Goal: Task Accomplishment & Management: Complete application form

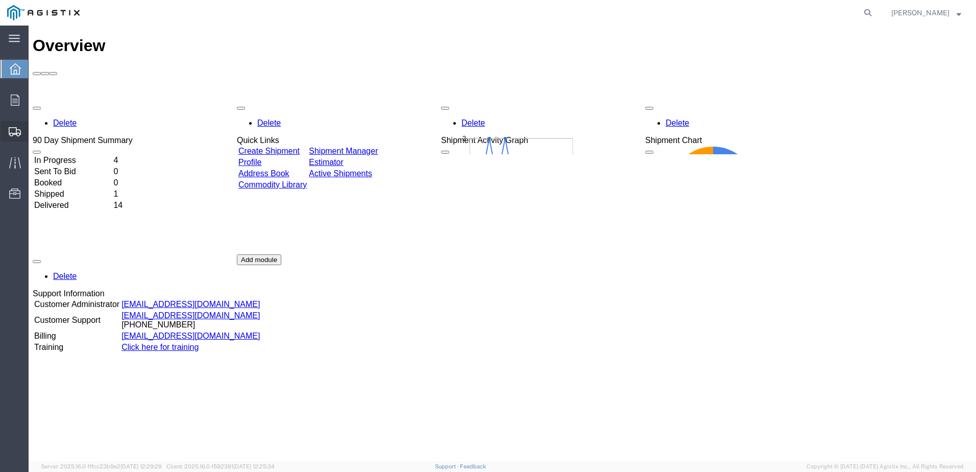
click at [0, 0] on span "Create Shipment" at bounding box center [0, 0] width 0 height 0
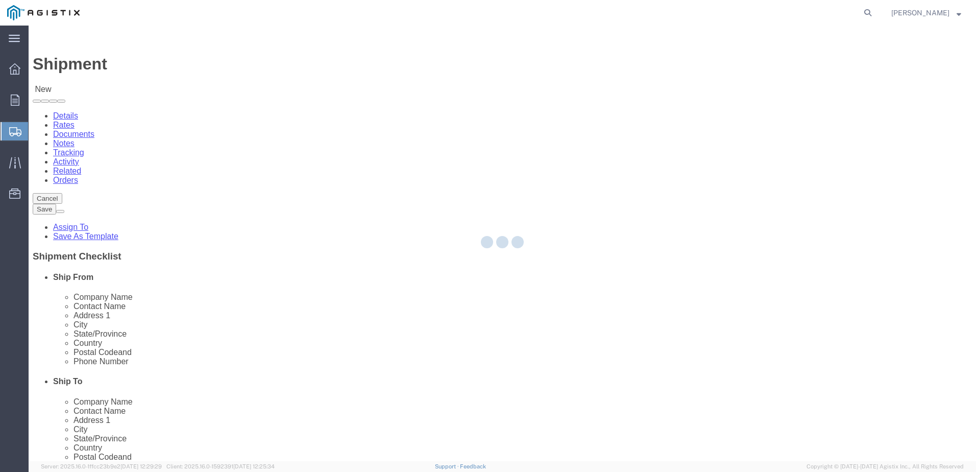
select select
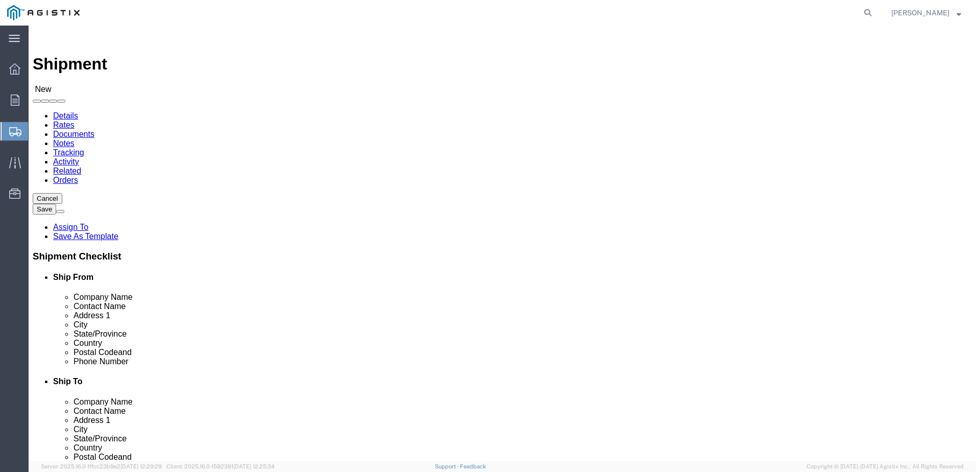
click select "Select PG&E S&C Electric Co"
select select "9596"
click select "Select PG&E S&C Electric Co"
select select
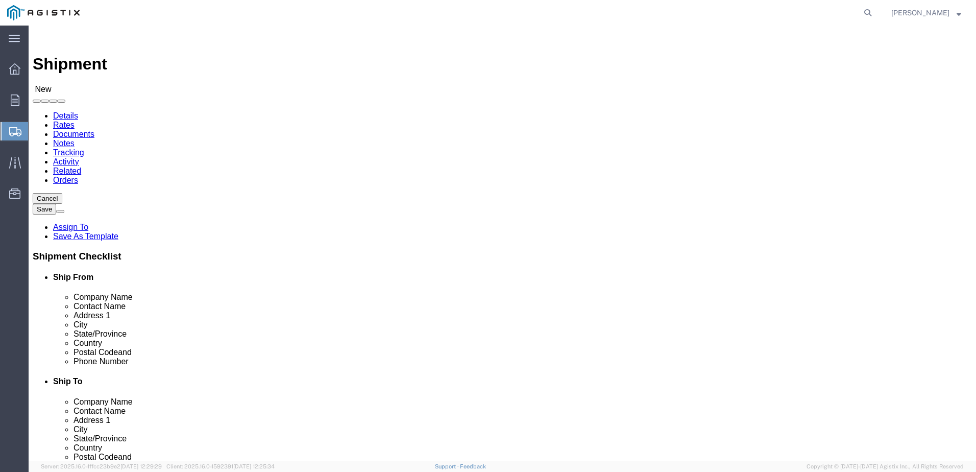
click select "Select All Others [GEOGRAPHIC_DATA] [GEOGRAPHIC_DATA] [GEOGRAPHIC_DATA] [GEOGRA…"
select select "23082"
click select "Select All Others [GEOGRAPHIC_DATA] [GEOGRAPHIC_DATA] [GEOGRAPHIC_DATA] [GEOGRA…"
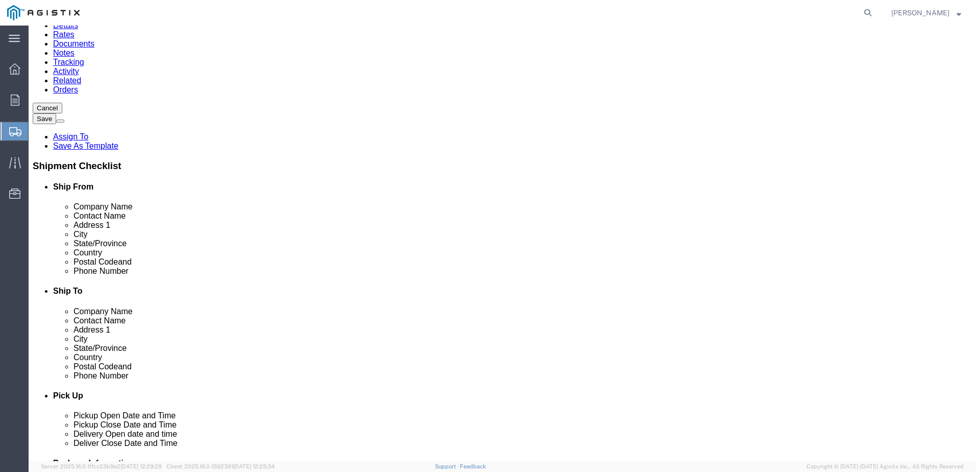
scroll to position [102, 0]
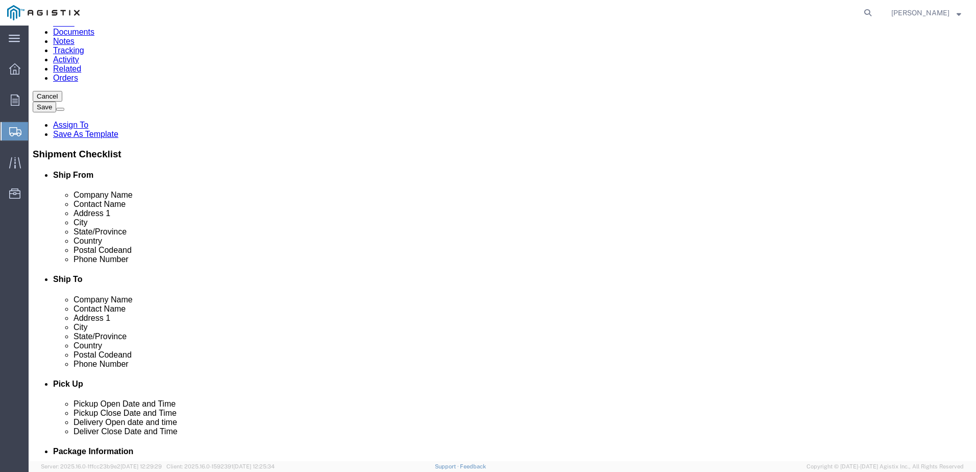
type input "S"
click input "text"
type input "S"
type input "S&C Electric"
type input "Shipping"
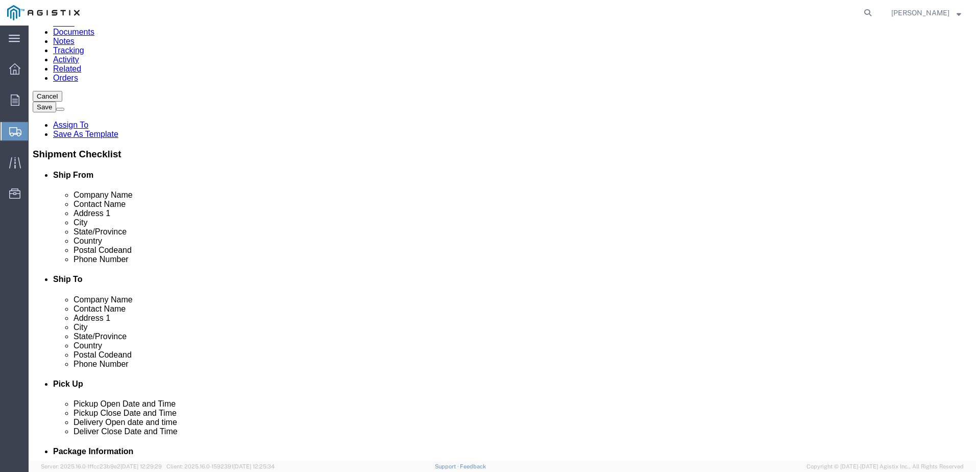
type input "[STREET_ADDRESS]"
type input "[GEOGRAPHIC_DATA]"
type input "o"
type input "il"
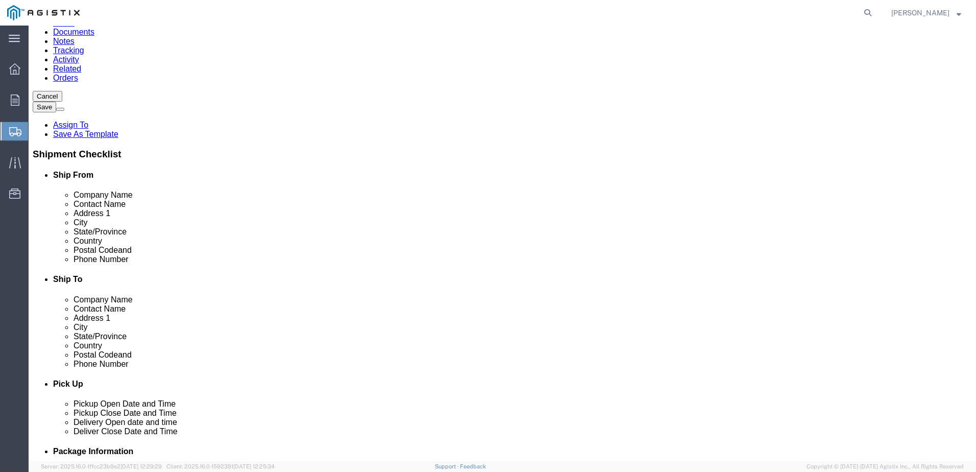
type input "60660"
type input "[PHONE_NUMBER]"
click input "text"
type input "[EMAIL_ADDRESS][DOMAIN_NAME]"
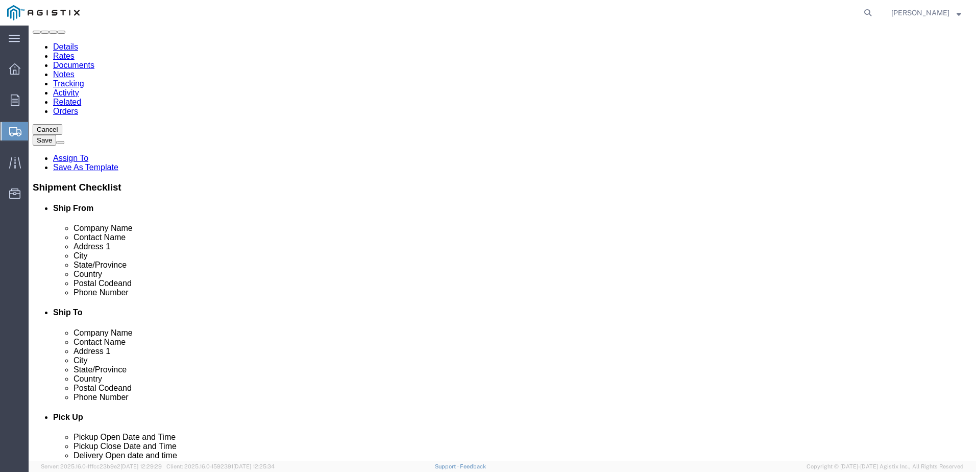
scroll to position [51, 0]
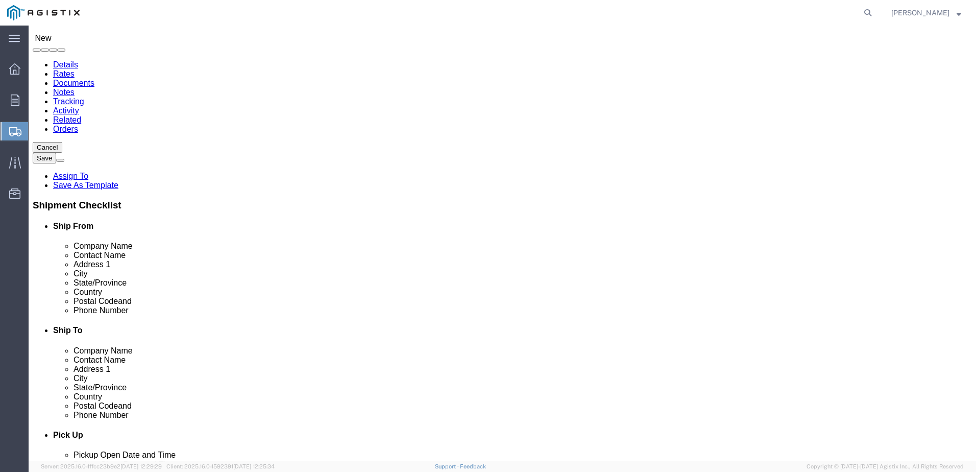
click input "text"
type input "PG&E"
type input "[PERSON_NAME]"
type input "[STREET_ADDRESS]"
type input "[GEOGRAPHIC_DATA]"
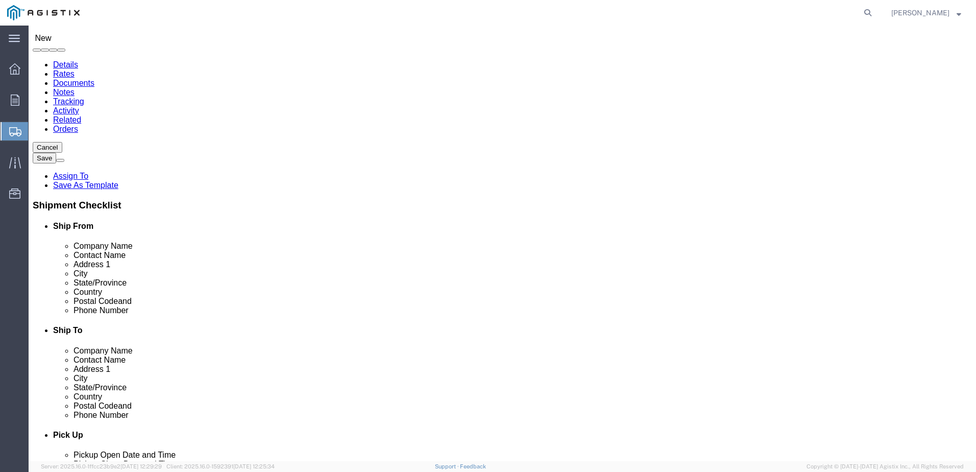
type input "ca"
click input "Postal Code"
type input "93725"
click input "text"
type input "[PHONE_NUMBER]"
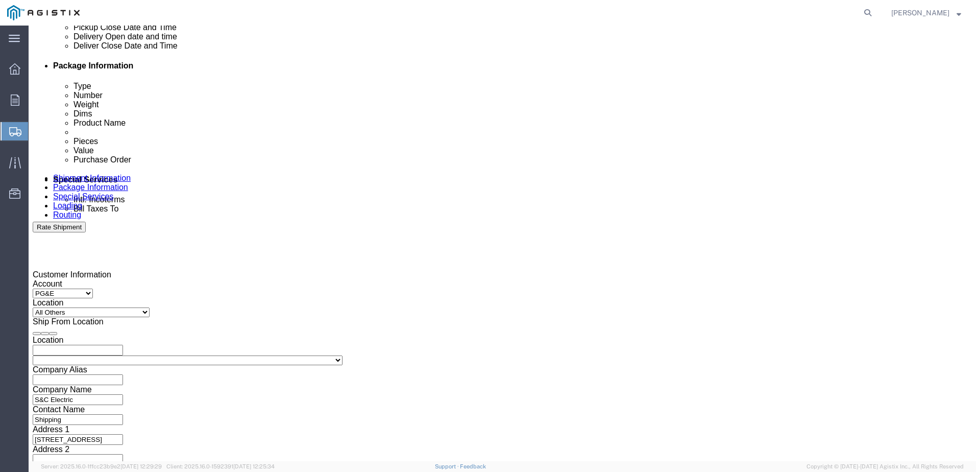
scroll to position [510, 0]
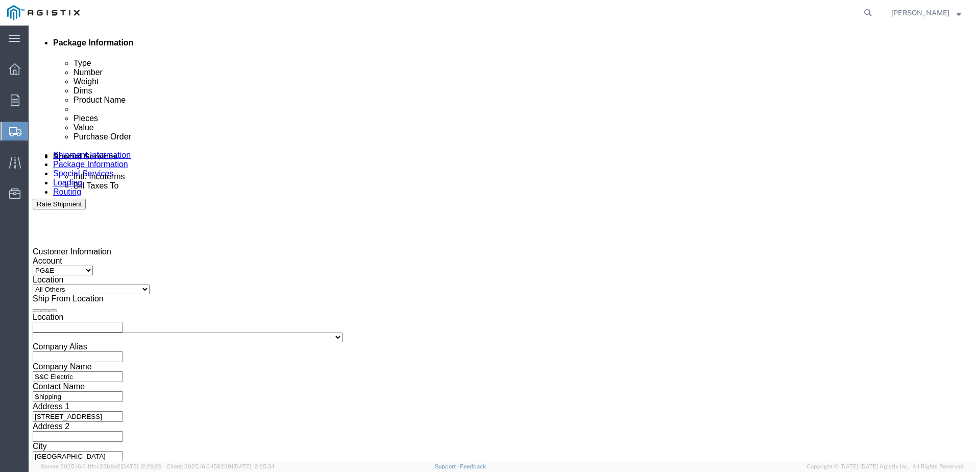
click div "[DATE] 12:00 PM"
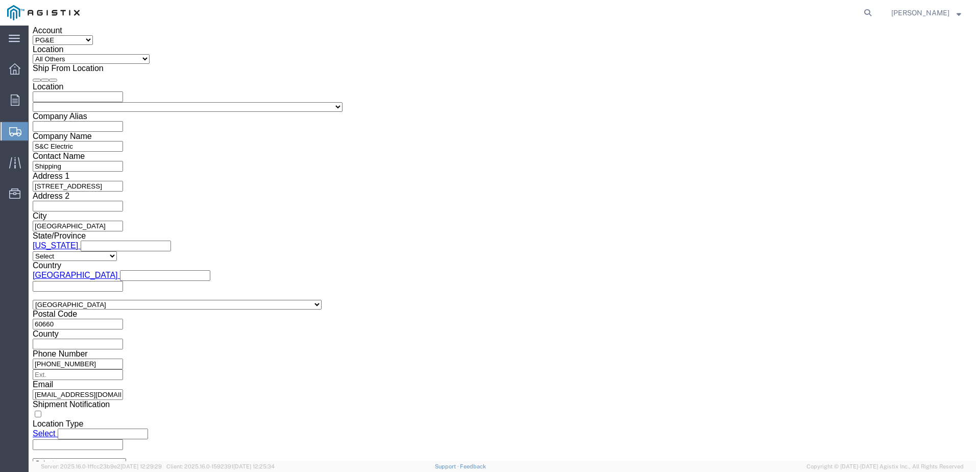
type input "8:00 PM"
click button "Apply"
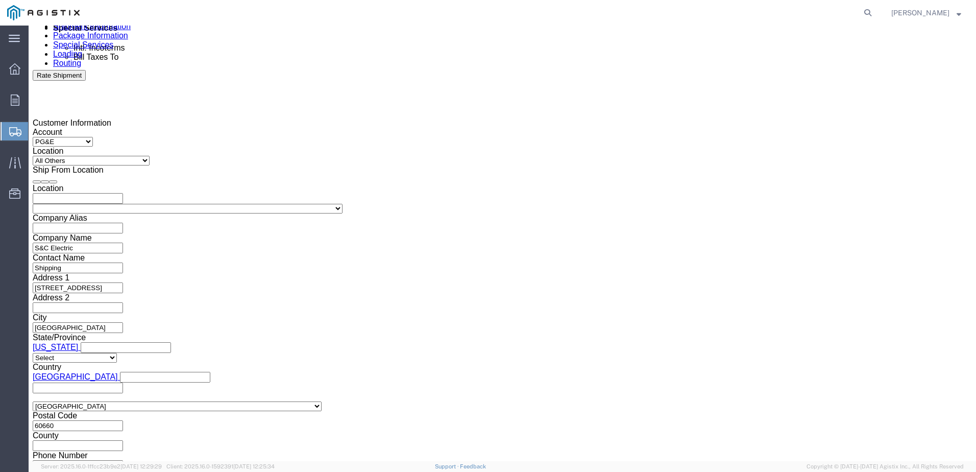
scroll to position [638, 0]
click div
click input "9:00 PM"
click input "8:00 PM"
type input "8:00 AM"
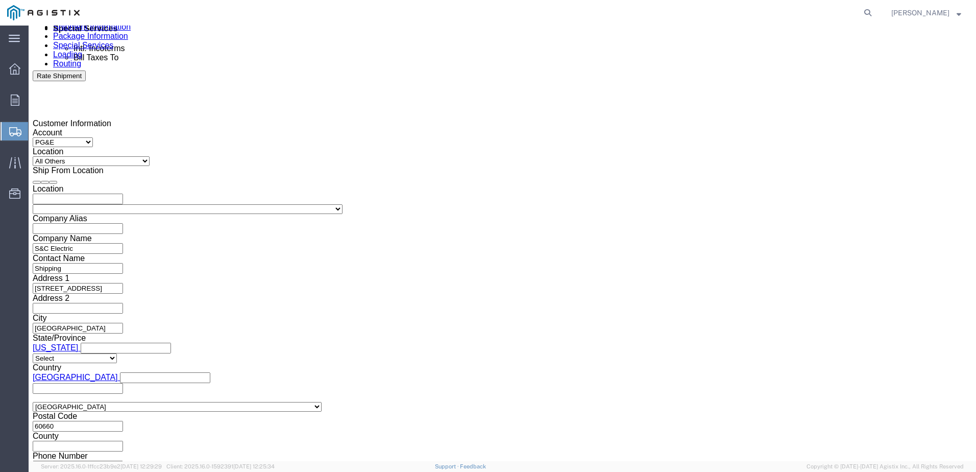
click button "Apply"
click div
click input "9:00 AM"
click input "3:00 AM"
type input "3:00 PM"
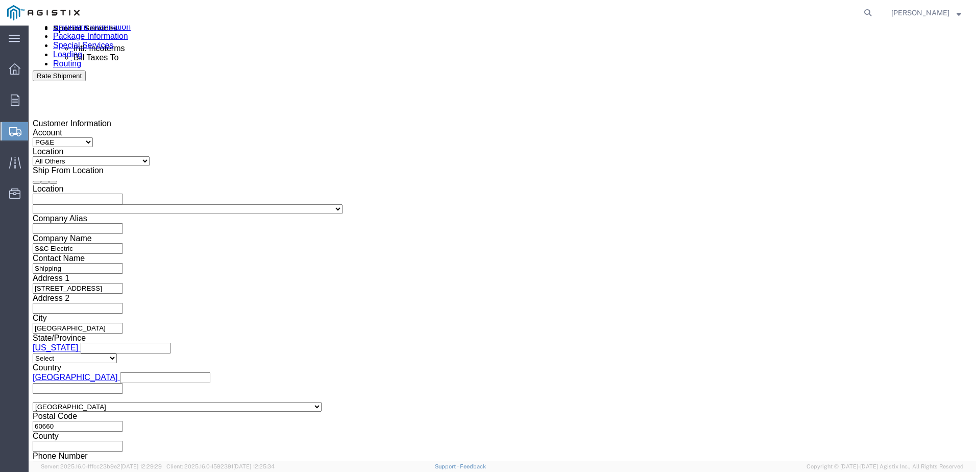
click button "Apply"
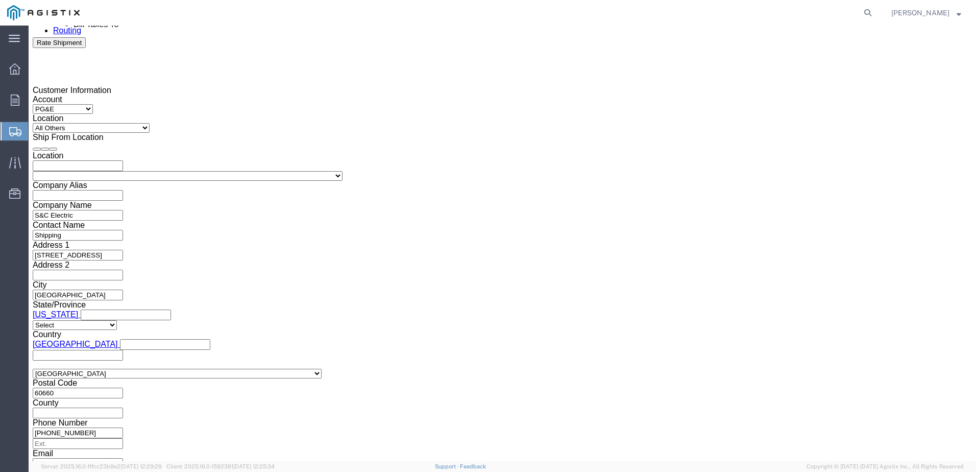
scroll to position [689, 0]
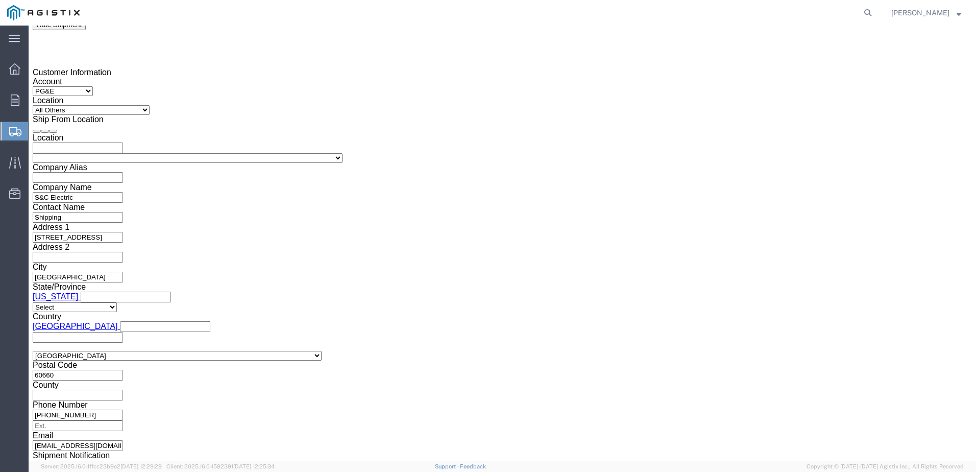
click input "text"
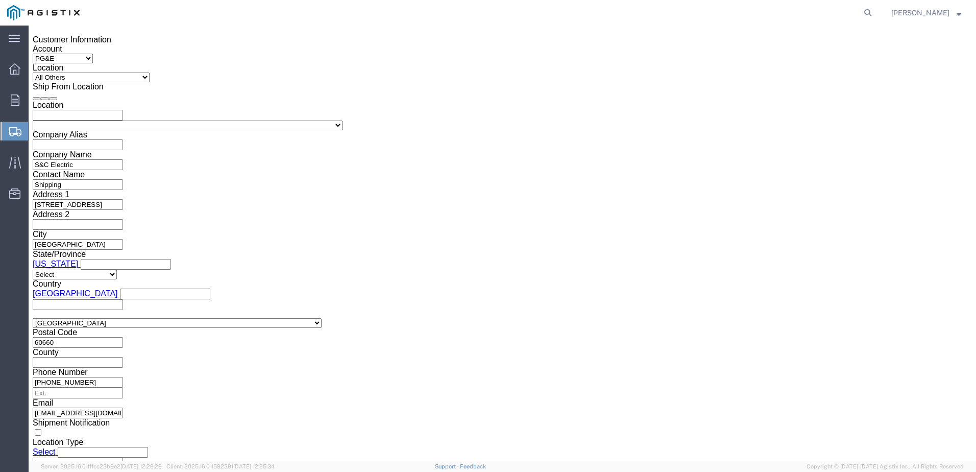
scroll to position [740, 0]
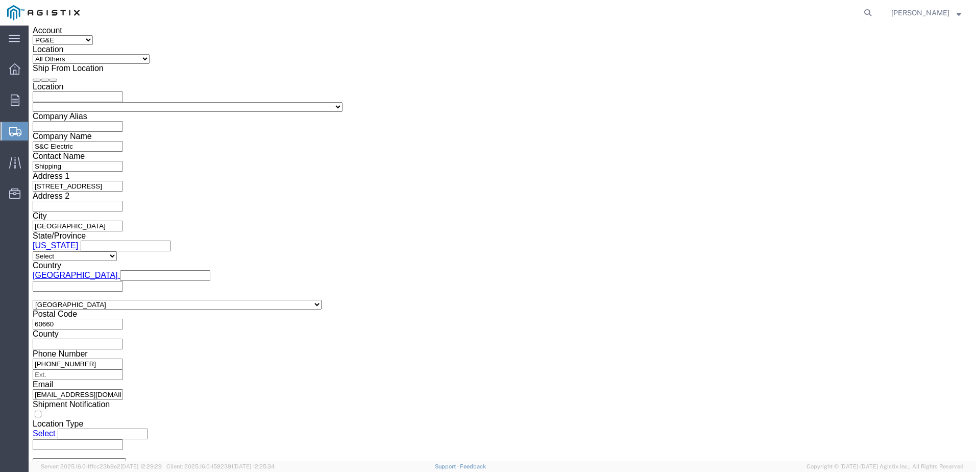
type input "S007845313"
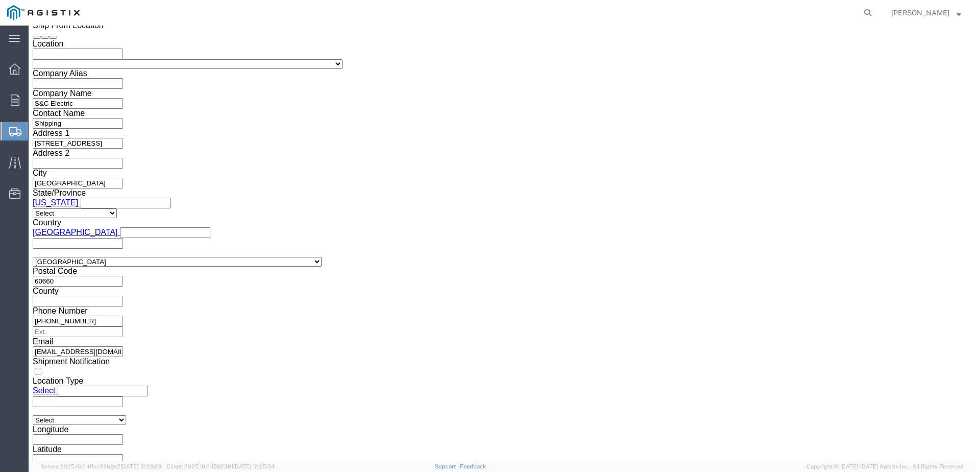
click button "Continue"
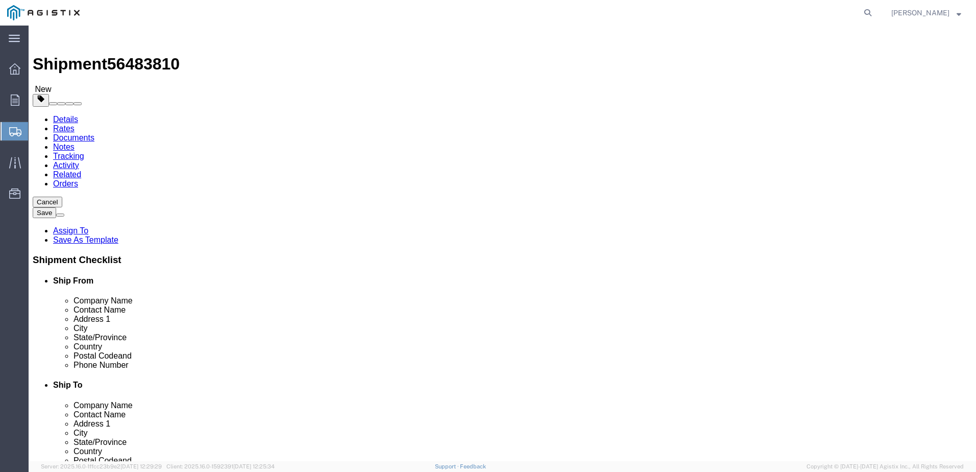
click select "Select Bulk Bundle(s) Cardboard Box(es) Carton(s) Crate(s) Drum(s) (Fiberboard)…"
select select "PSNS"
click select "Select Bulk Bundle(s) Cardboard Box(es) Carton(s) Crate(s) Drum(s) (Fiberboard)…"
click input "text"
click input "1"
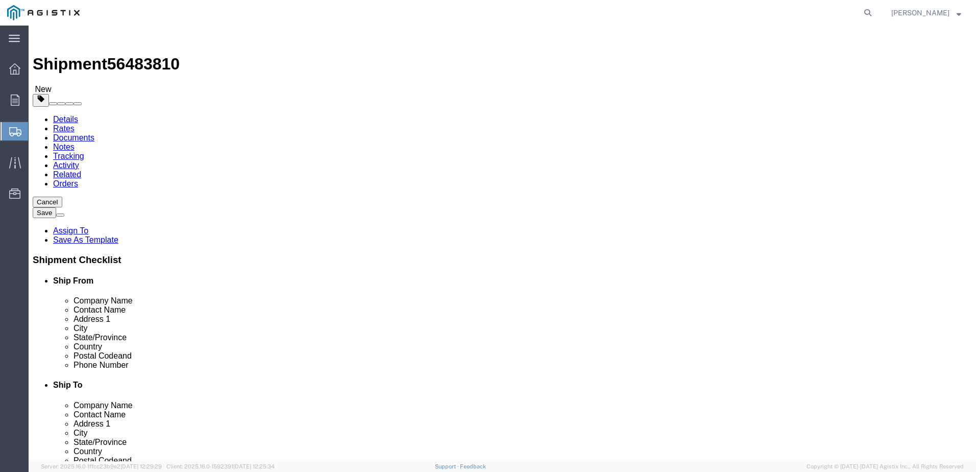
click input "text"
type input "54"
type input "40"
type input "16"
drag, startPoint x: 167, startPoint y: 259, endPoint x: 130, endPoint y: 258, distance: 37.8
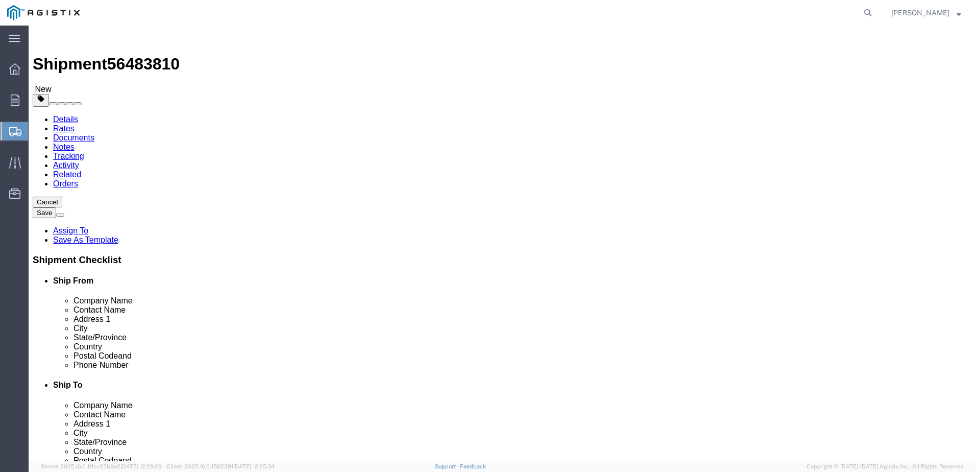
click div "0.00 Select kgs lbs"
type input "299"
click link "Add Package"
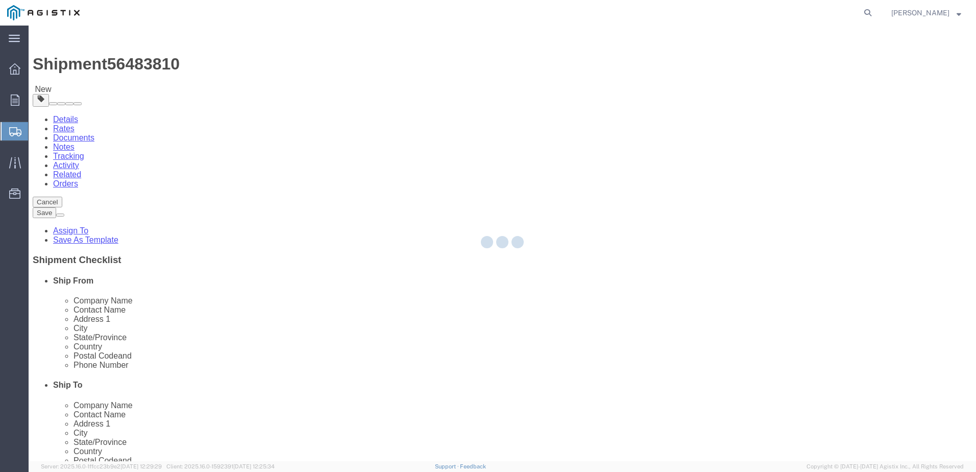
select select "PSNS"
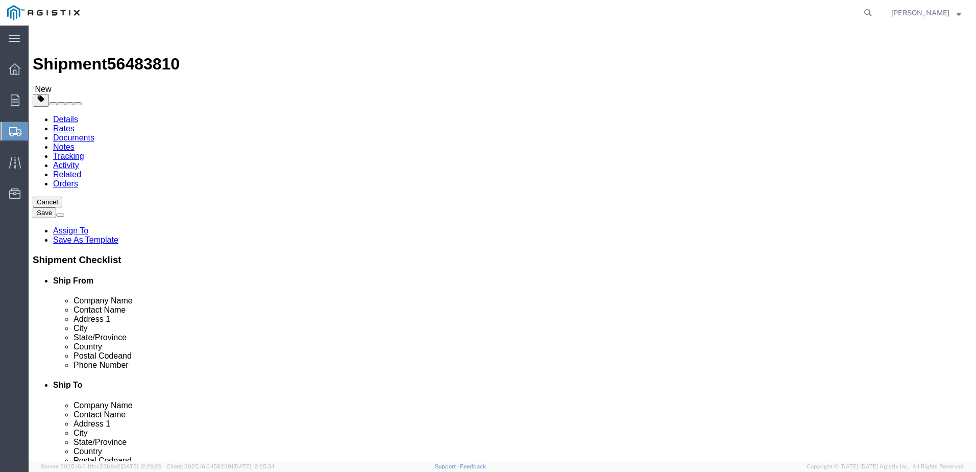
click select "Select Bulk Bundle(s) Cardboard Box(es) Carton(s) Crate(s) Drum(s) (Fiberboard)…"
select select "CRTN"
click select "Select Bulk Bundle(s) Cardboard Box(es) Carton(s) Crate(s) Drum(s) (Fiberboard)…"
click input "text"
type input "46"
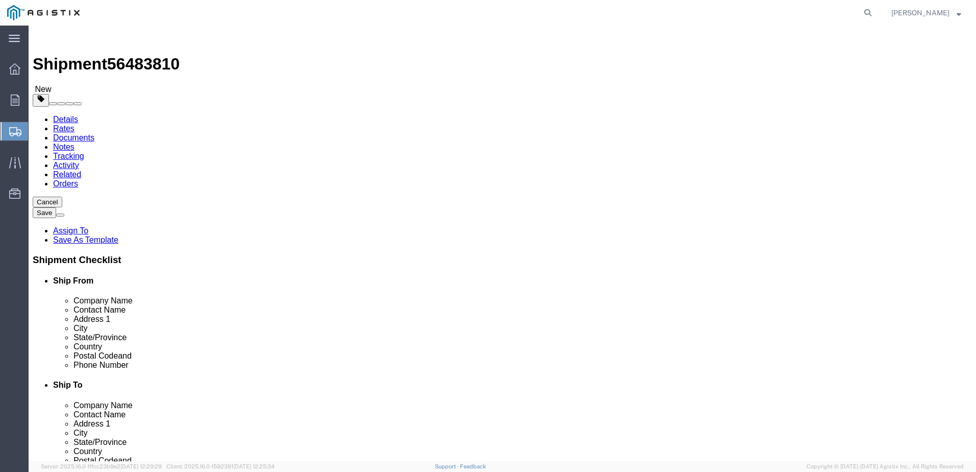
type input "4"
drag, startPoint x: 515, startPoint y: 239, endPoint x: 476, endPoint y: 237, distance: 38.8
click div "Weight 0.00 Select kgs lbs Ship. t°"
type input "11"
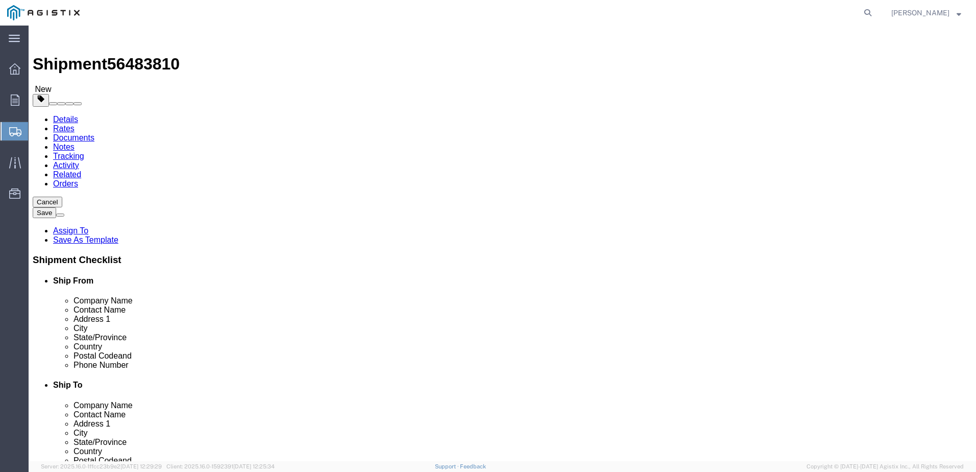
click link "Add Package"
select select "PSNS"
select select "CRTN"
select select "CBOX"
click span "button"
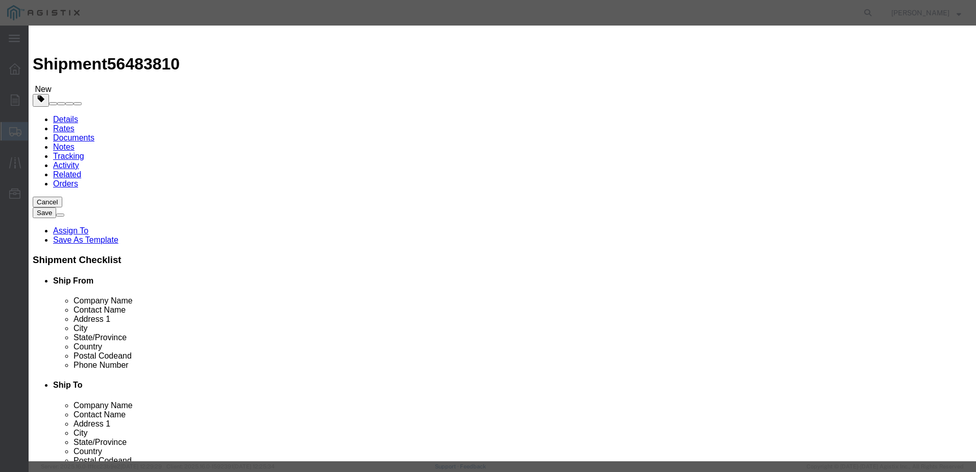
click button "Yes"
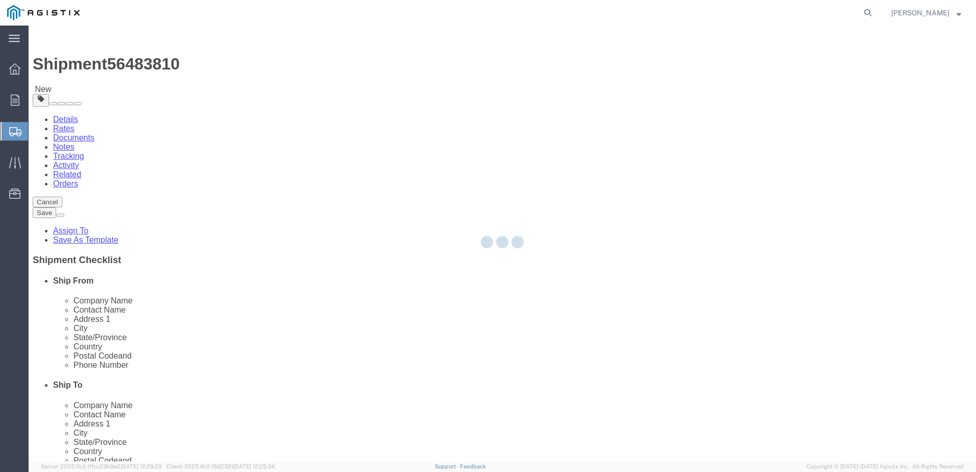
select select "PSNS"
select select "CRTN"
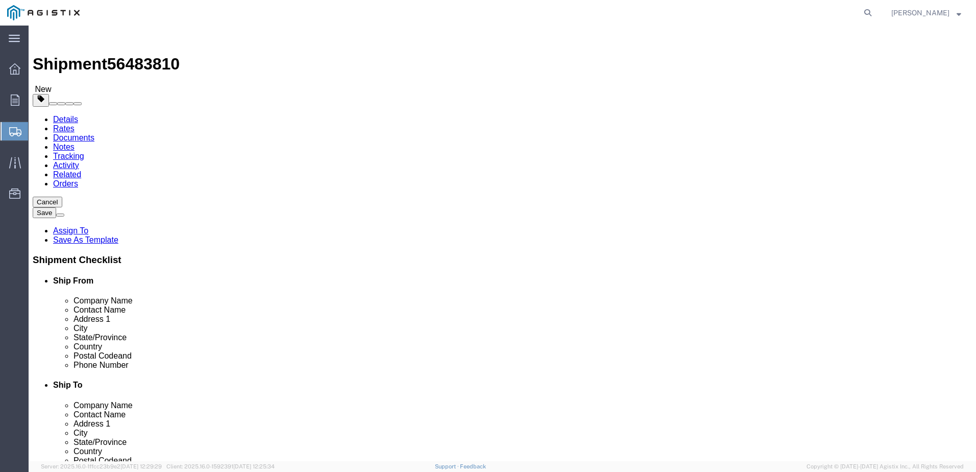
drag, startPoint x: 163, startPoint y: 198, endPoint x: 113, endPoint y: 201, distance: 50.6
click div "Carton Count Number of boxes on the pallet"
type input "1"
click link "Add Package"
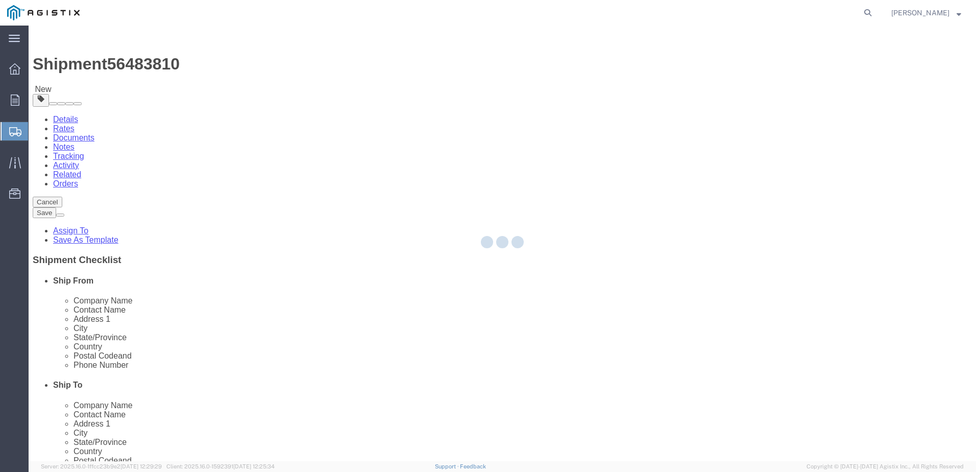
select select "PSNS"
select select "CRTN"
select select "CBOX"
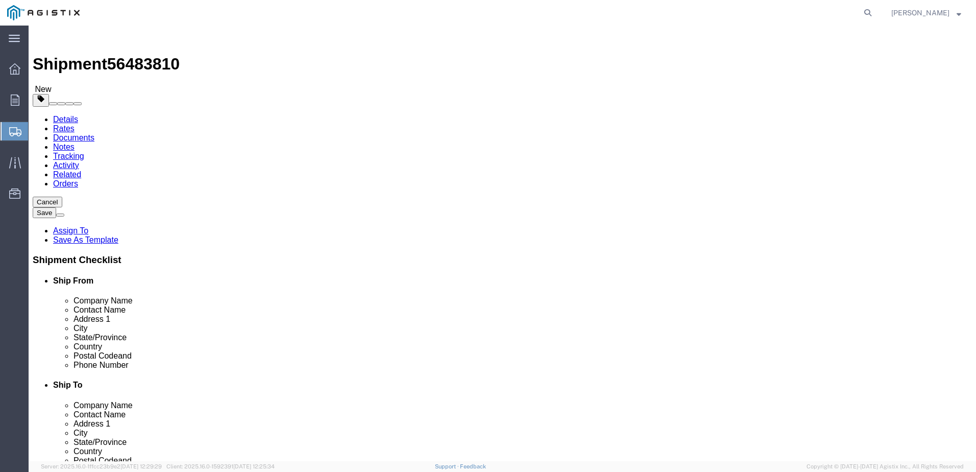
click span "button"
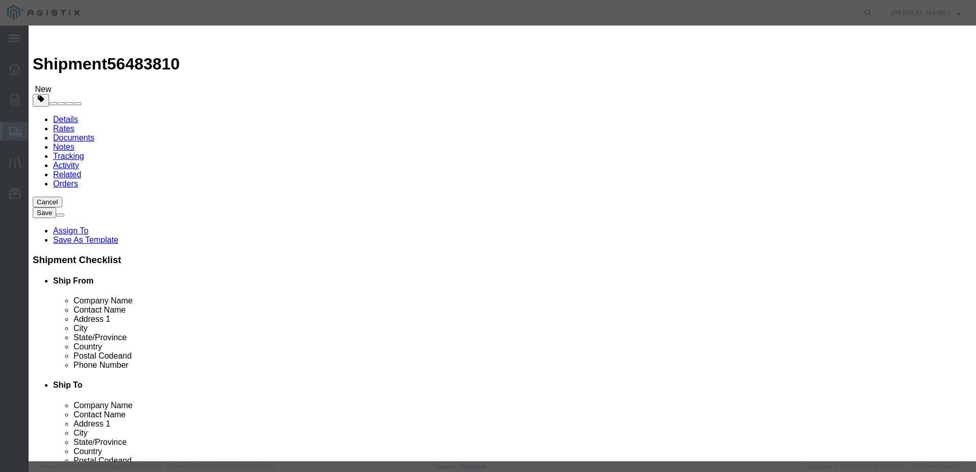
click button "Close"
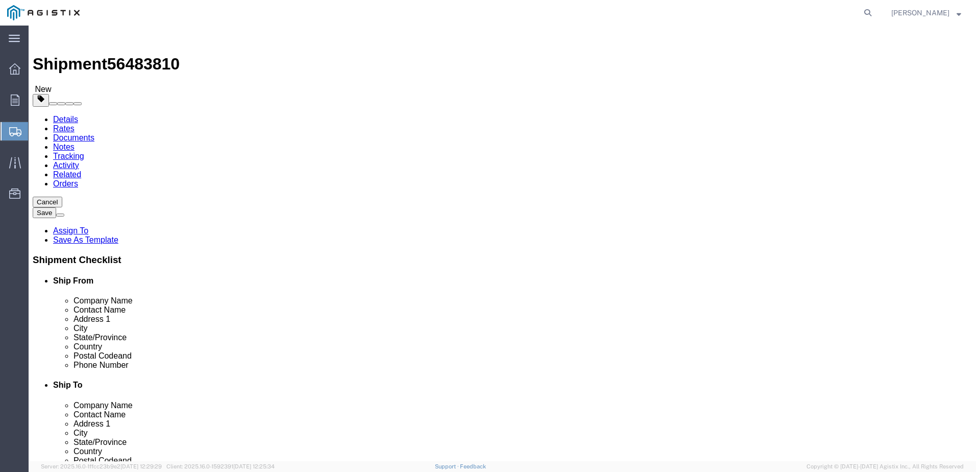
click span "button"
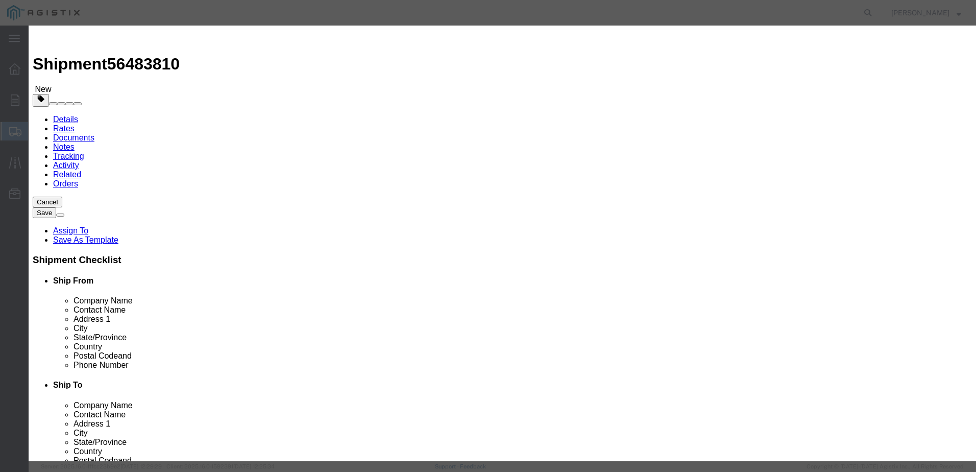
click button "Yes"
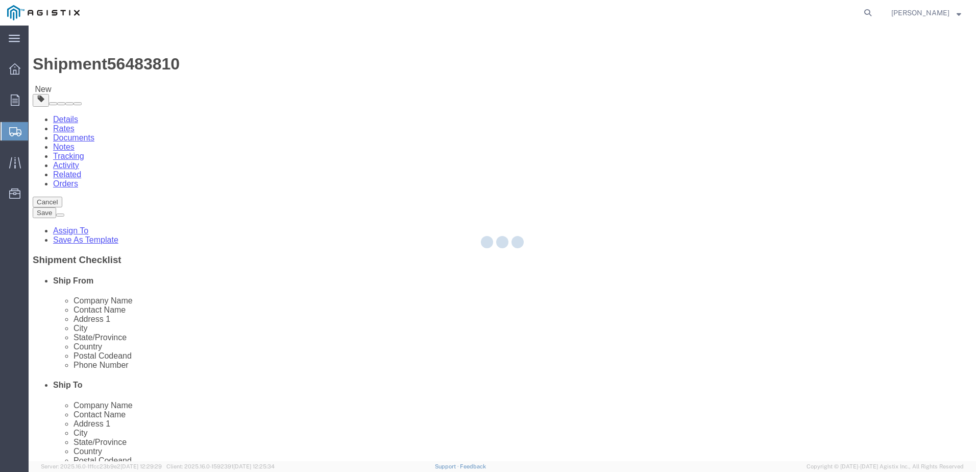
select select "PSNS"
select select "CRTN"
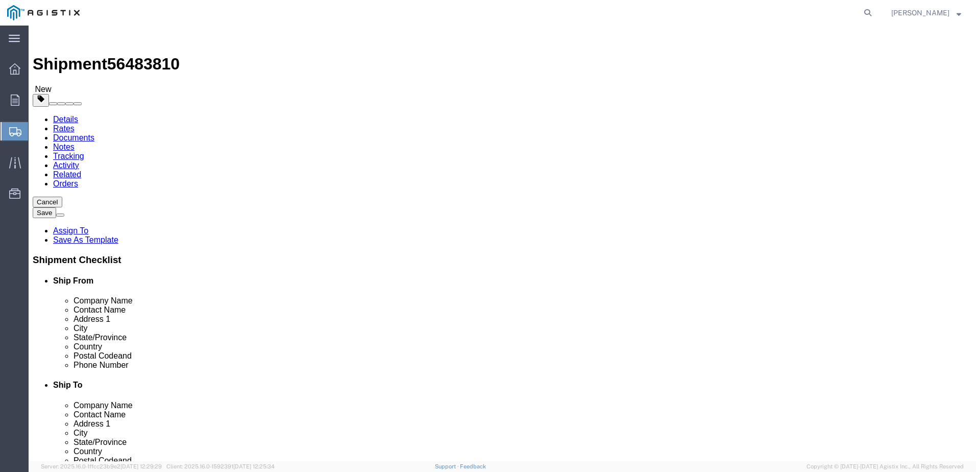
click link "Add Content"
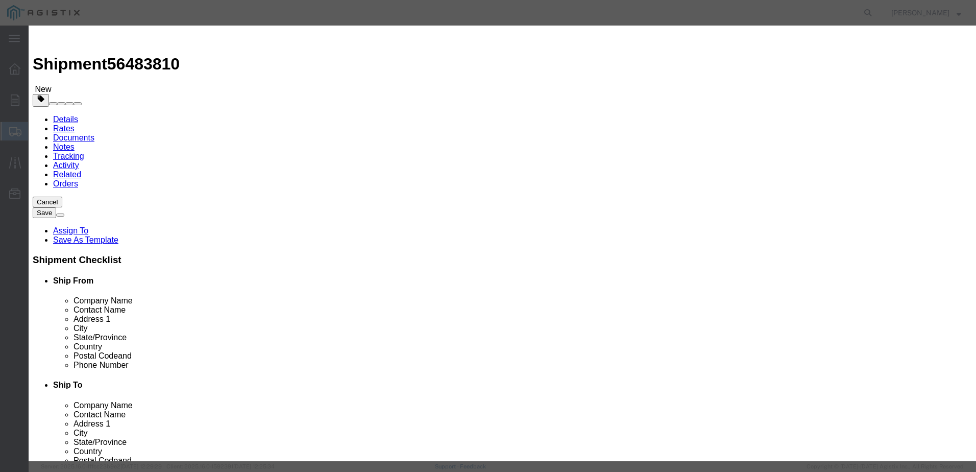
click input "text"
type input "power fuse mounting"
select select "US"
drag, startPoint x: 327, startPoint y: 97, endPoint x: 274, endPoint y: 97, distance: 53.6
click div "Pieces Number of pieces inside all the packages 0 Select Bag Barrels 100Board F…"
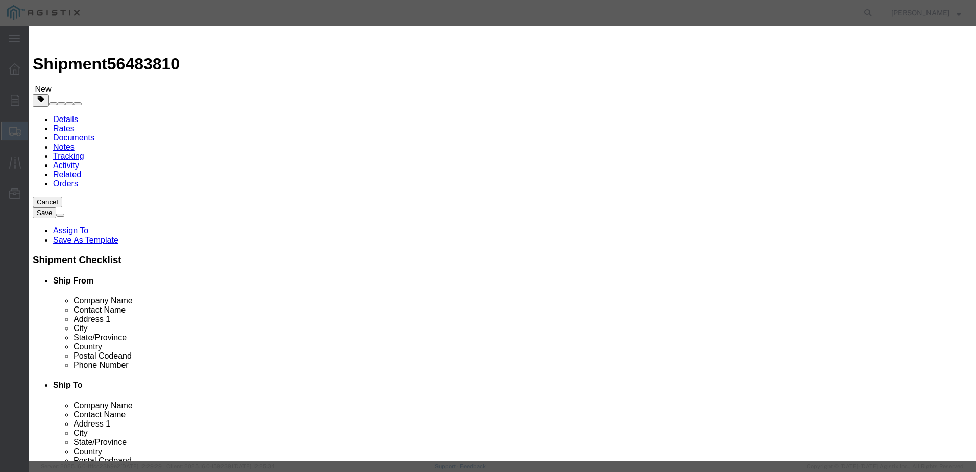
type input "1"
click input "text"
click label "Transport Notes"
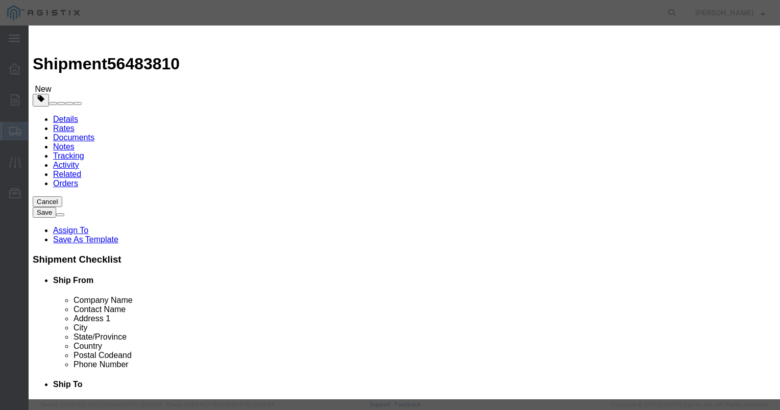
click input "text"
type input "5137.56"
click select "Select 50 55 60 65 70 85 92.5 100 125 175 250 300 400"
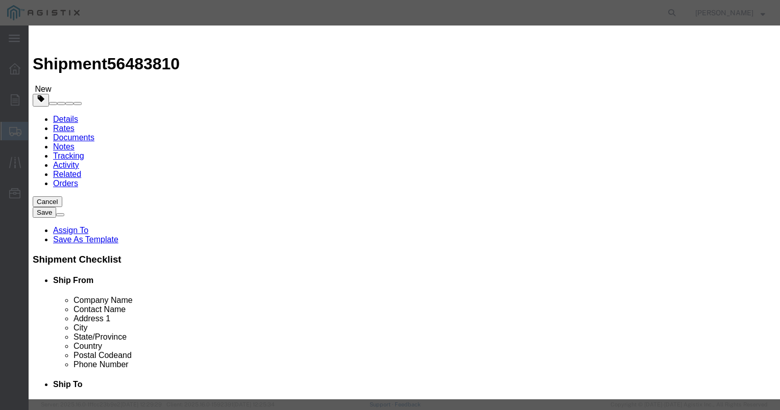
select select "85"
click select "Select 50 55 60 65 70 85 92.5 100 125 175 250 300 400"
click button "Save & Close"
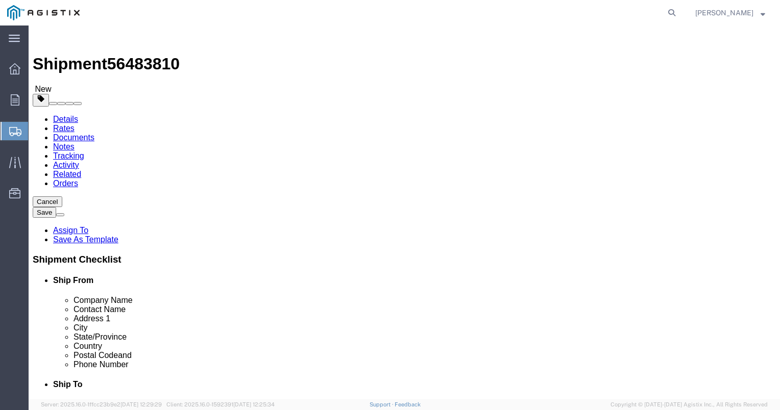
click span
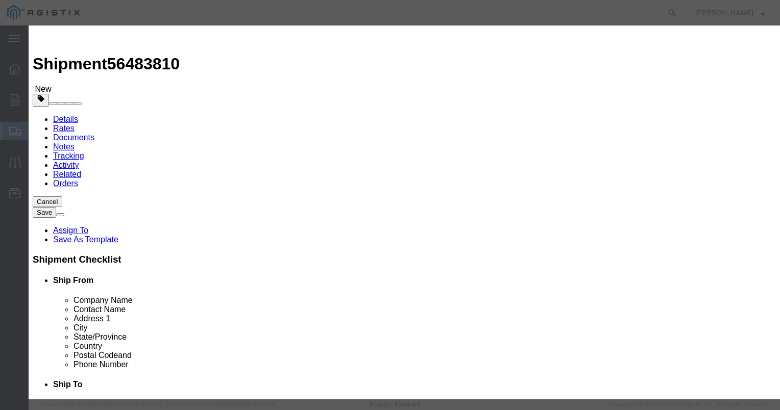
click input "text"
type input "fuse unit"
drag, startPoint x: 214, startPoint y: 99, endPoint x: 191, endPoint y: 101, distance: 23.1
click div "0"
type input "1"
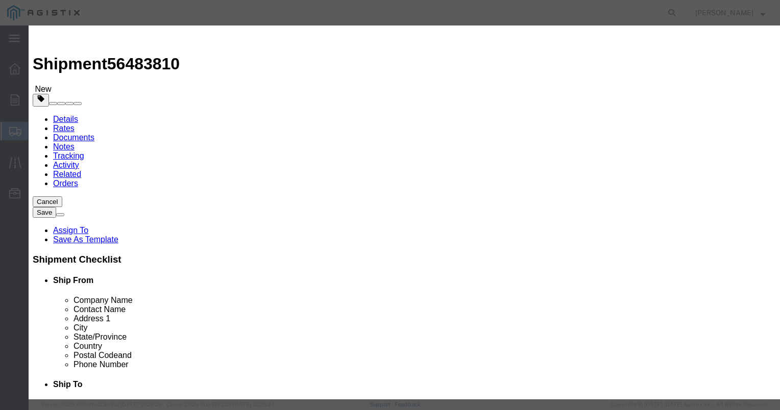
click input "text"
type input "1334.29"
select select "USD"
click select "Select 50 55 60 65 70 85 92.5 100 125 175 250 300 400"
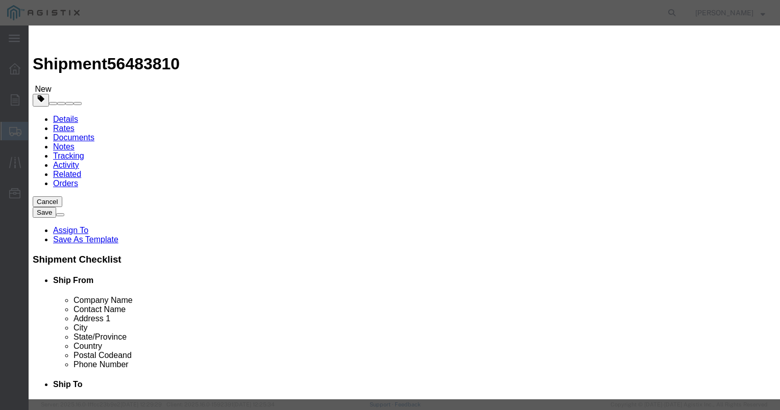
select select "65"
click select "Select 50 55 60 65 70 85 92.5 100 125 175 250 300 400"
click select "Select [GEOGRAPHIC_DATA] [GEOGRAPHIC_DATA] [GEOGRAPHIC_DATA] [GEOGRAPHIC_DATA] …"
select select "US"
click select "Select [GEOGRAPHIC_DATA] [GEOGRAPHIC_DATA] [GEOGRAPHIC_DATA] [GEOGRAPHIC_DATA] …"
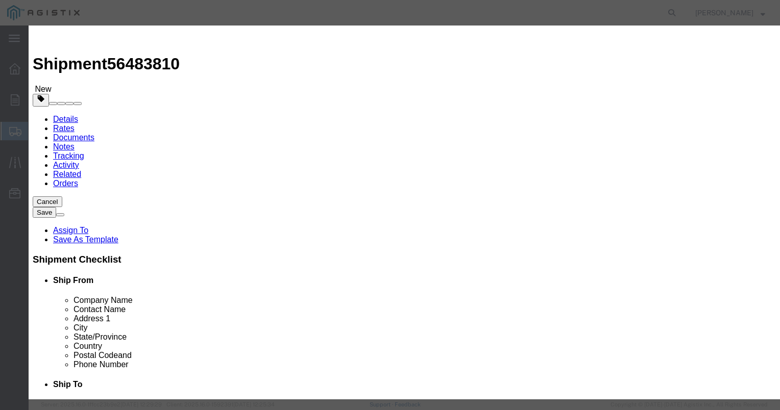
click button "Save & Close"
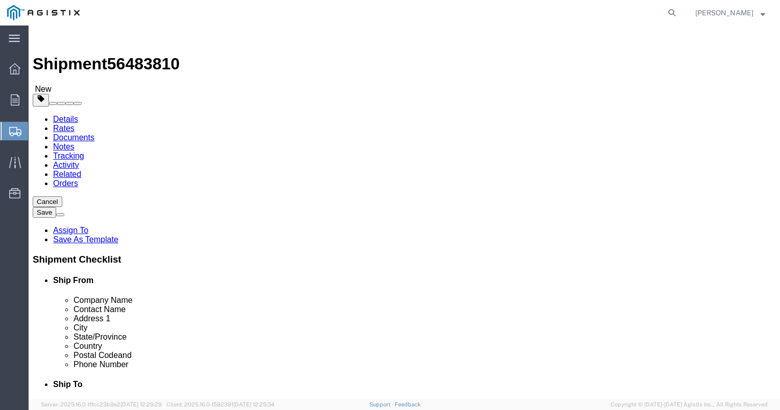
scroll to position [51, 0]
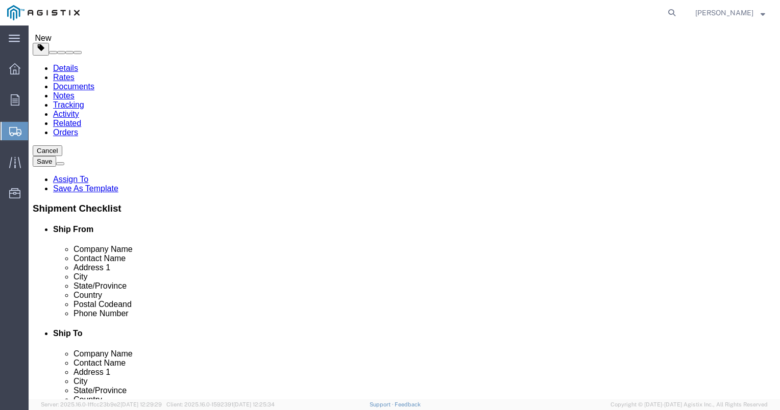
click button "Rate Shipment"
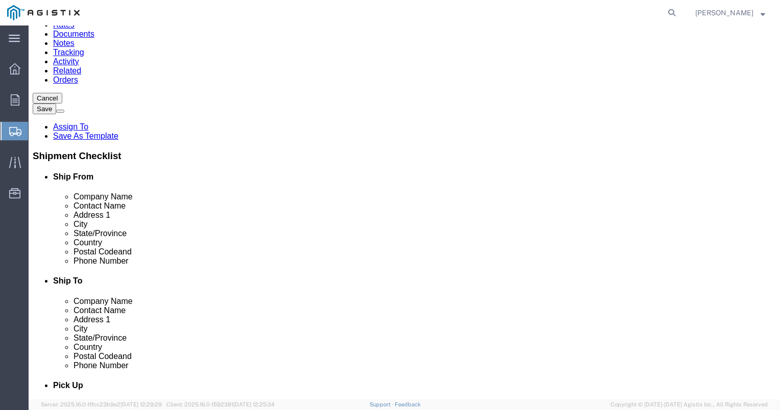
scroll to position [59, 0]
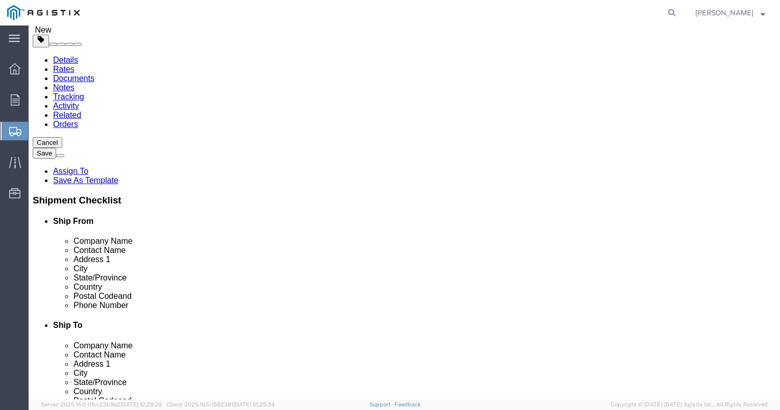
click link "Add Content"
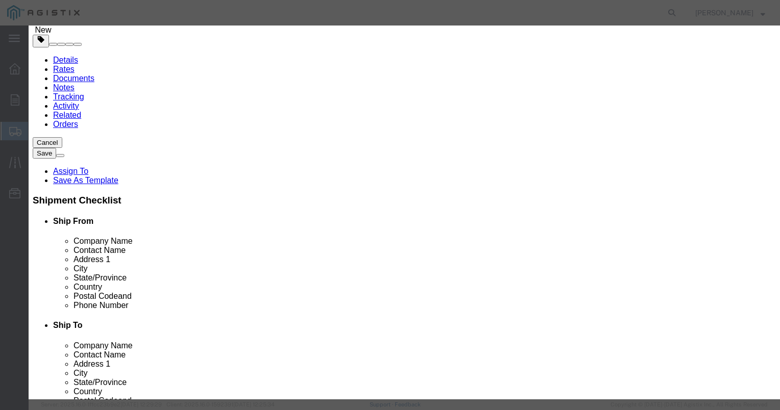
click button "Close"
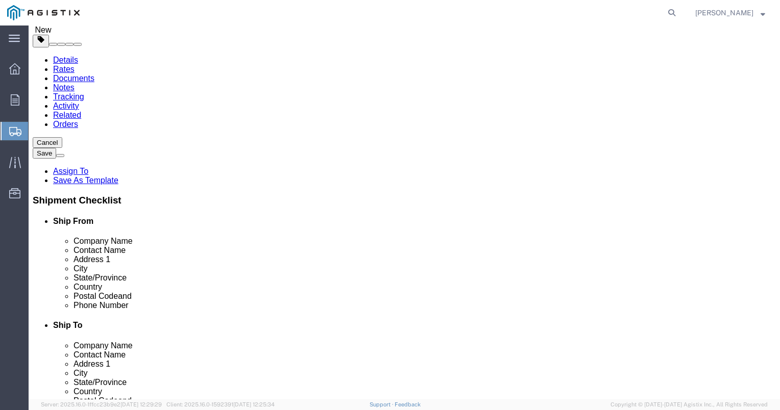
click dd "5137.56 USD"
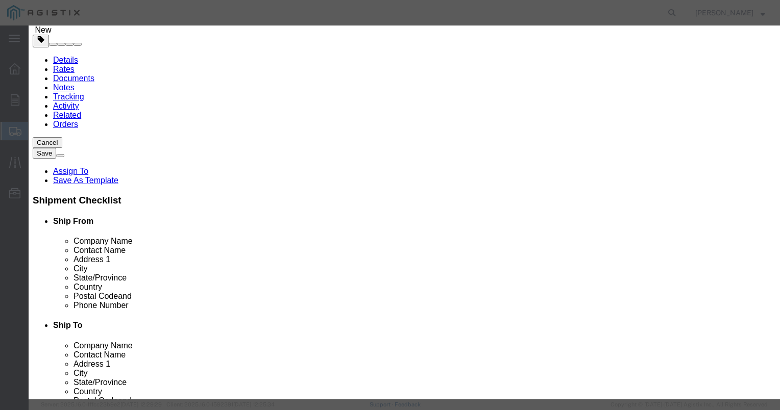
click button "Save & Close"
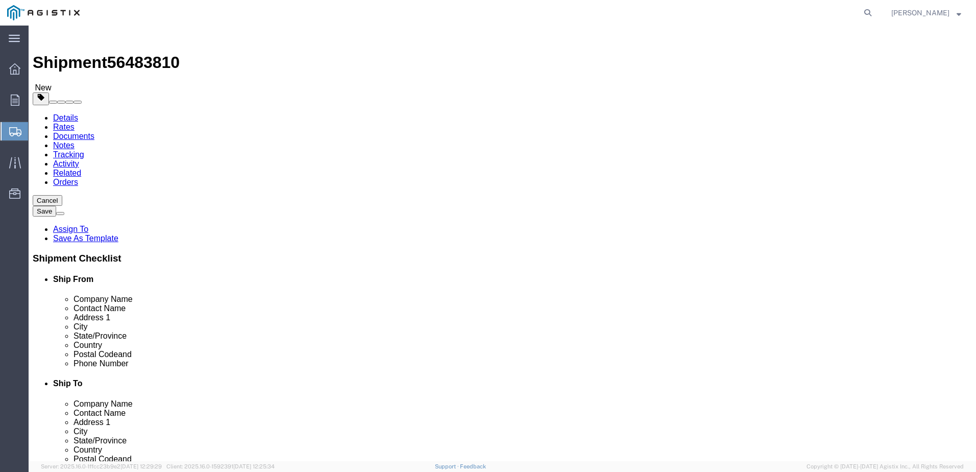
scroll to position [0, 0]
click link "Shipment Information"
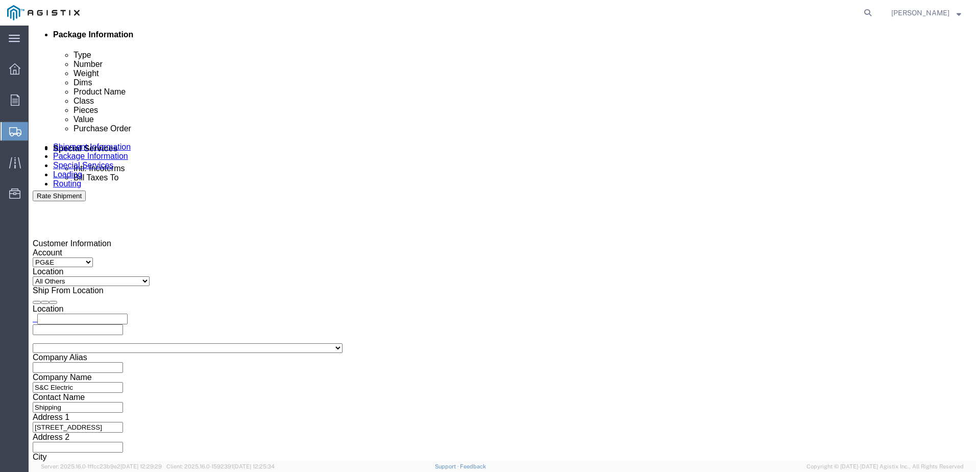
scroll to position [612, 0]
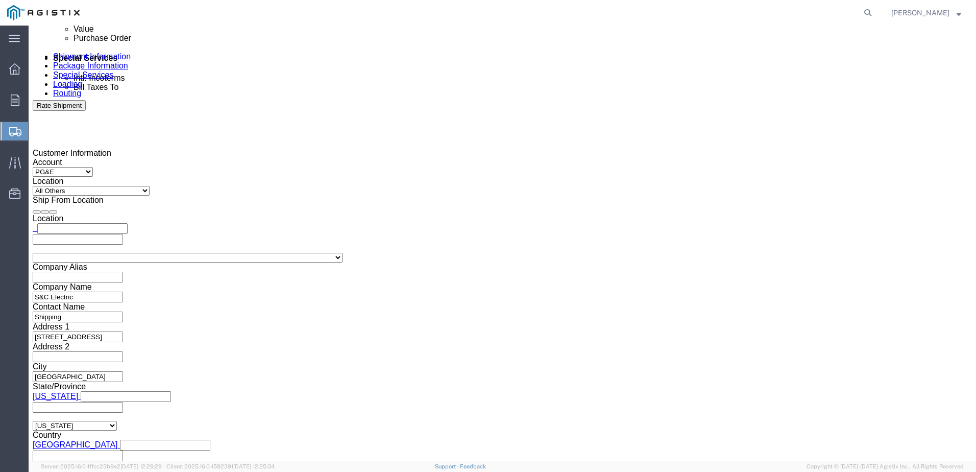
click input "S007845313"
click select "Select Account Type Activity ID Airline Appointment Number ASN Batch Request # …"
click button "Add reference"
click icon "button"
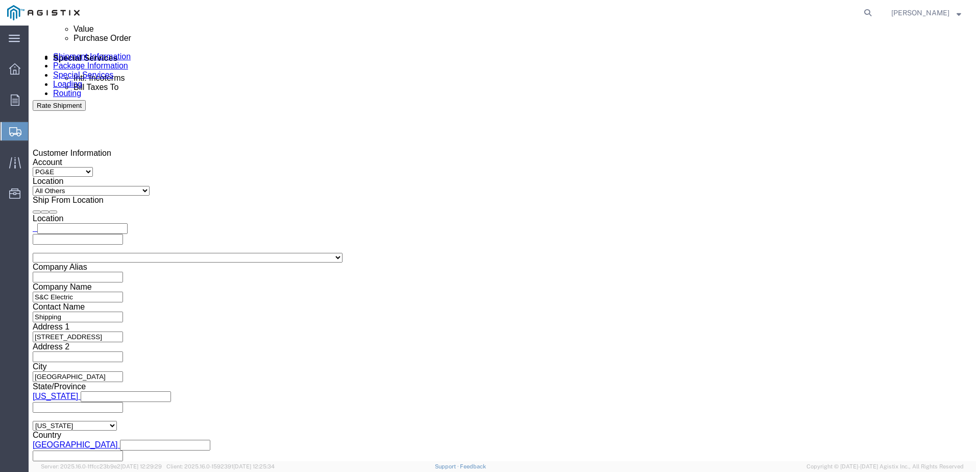
click link "Package Information"
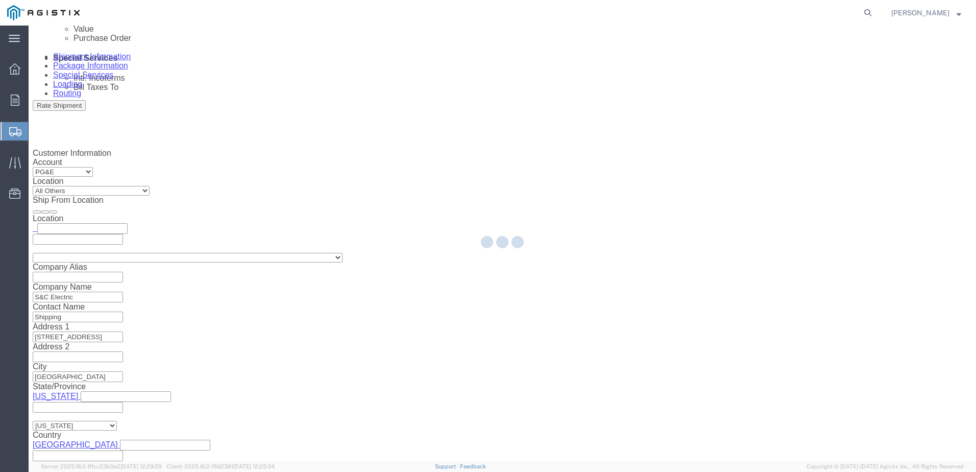
scroll to position [83, 0]
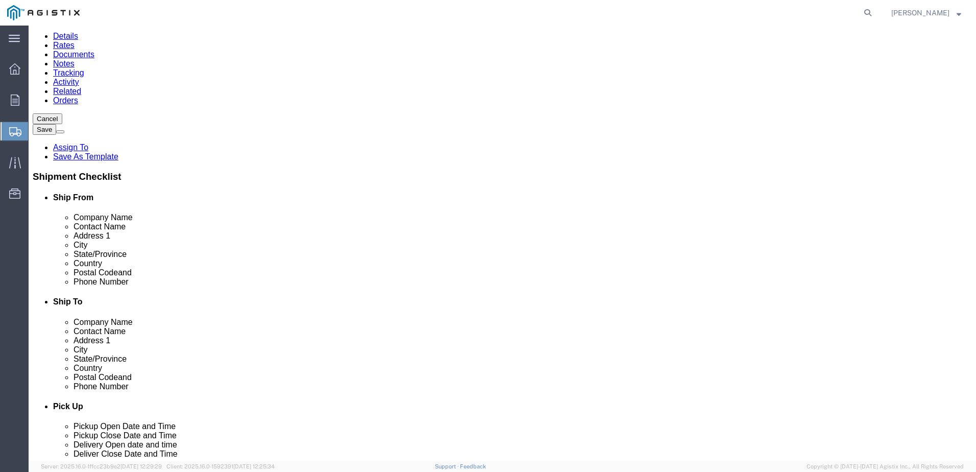
click link "Shipment Information"
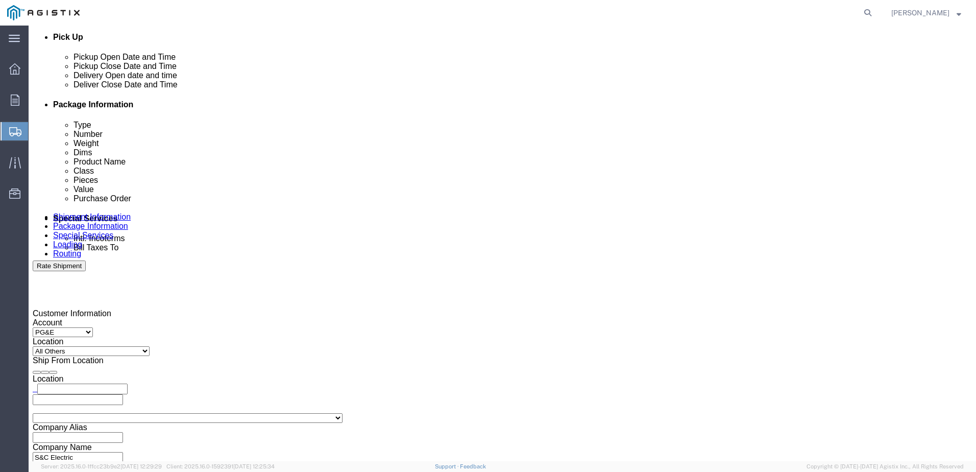
scroll to position [645, 0]
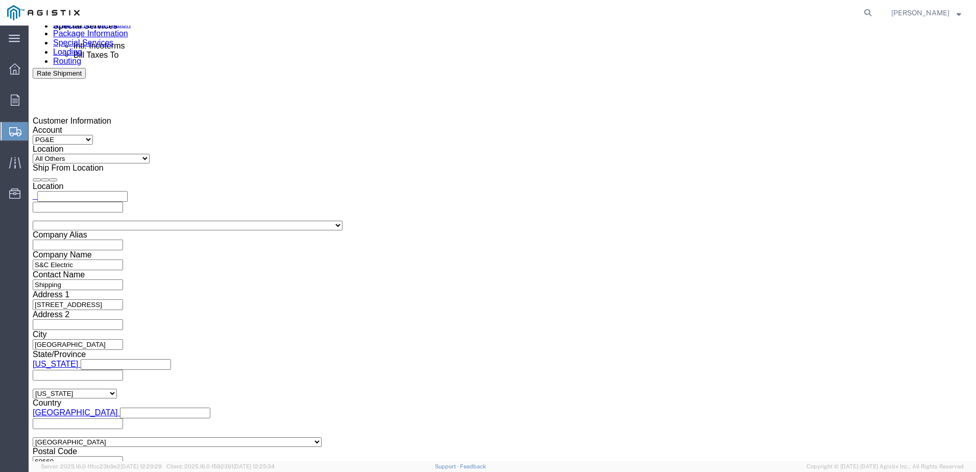
click input "S007845313"
type input "S007845313"
click span "0"
click select "Select Account Type Activity ID Airline Appointment Number ASN Batch Request # …"
select select "CUSTREF"
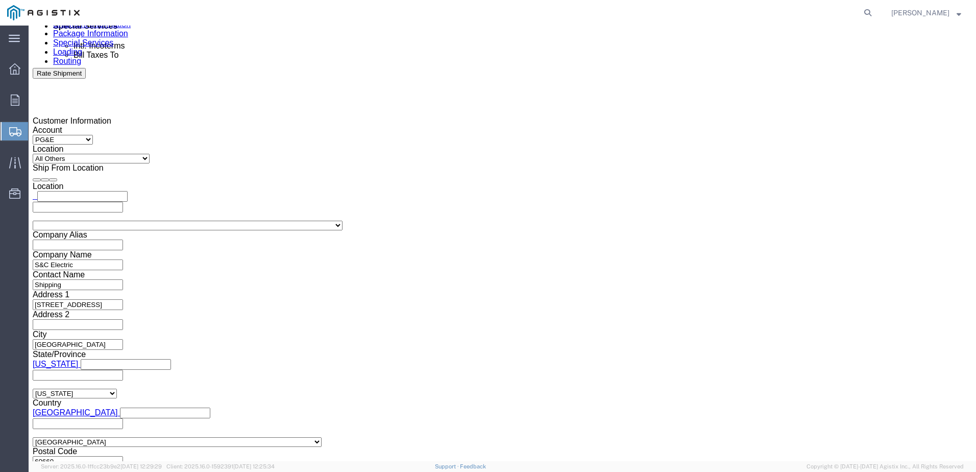
click select "Select Account Type Activity ID Airline Appointment Number ASN Batch Request # …"
click input "text"
type input "17893"
drag, startPoint x: 192, startPoint y: 226, endPoint x: 119, endPoint y: 227, distance: 72.5
click div "Select Account Type Activity ID Airline Appointment Number ASN Batch Request # …"
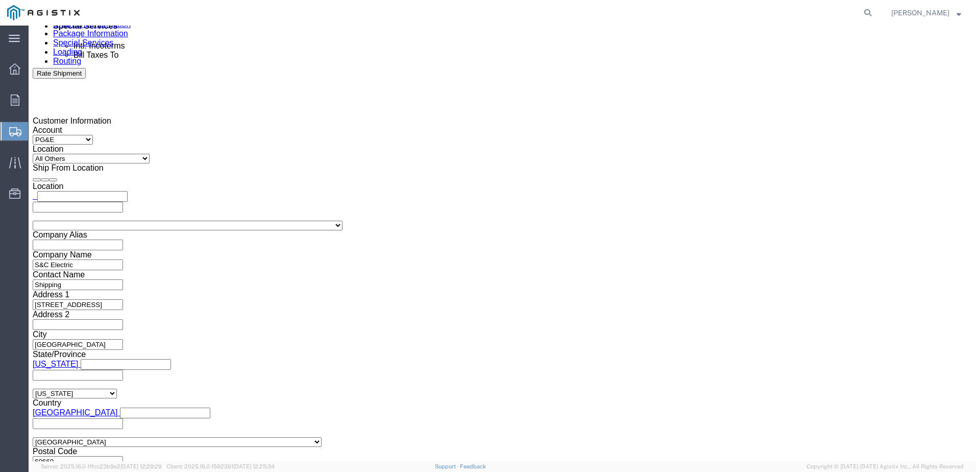
click input "007845313"
type input "S007845313"
click button "Add reference"
click icon "button"
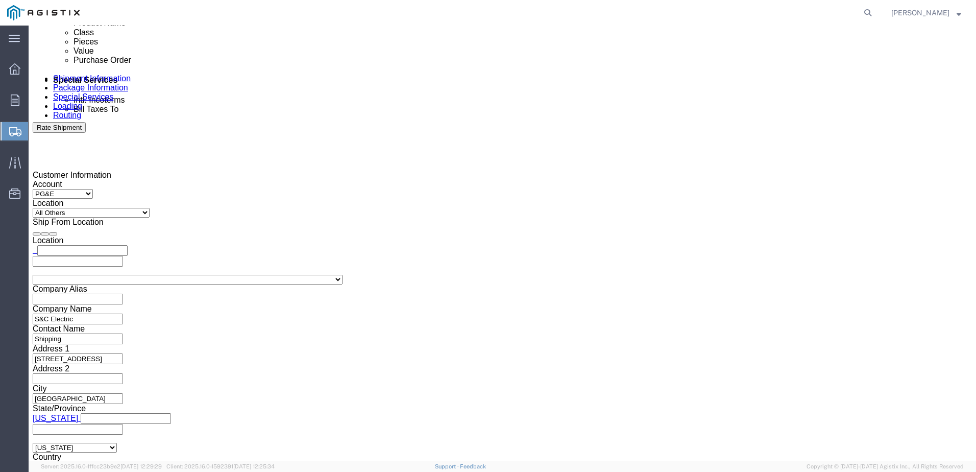
scroll to position [686, 0]
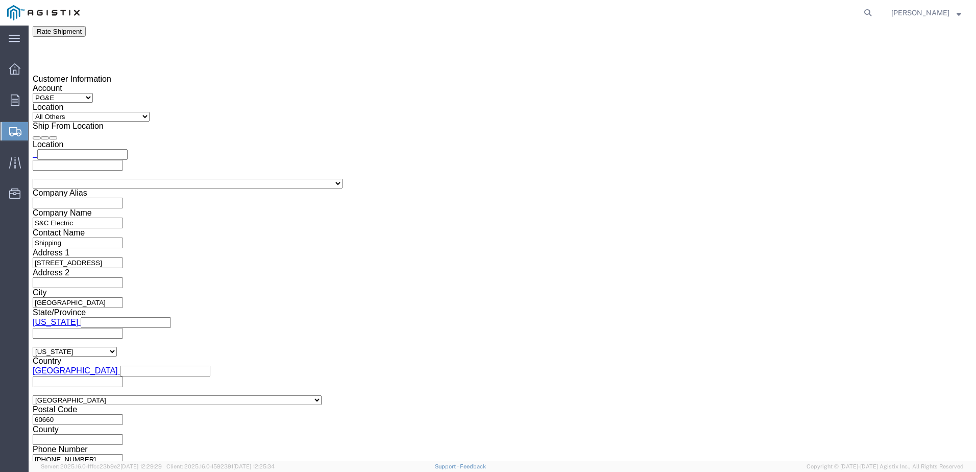
click button "Continue"
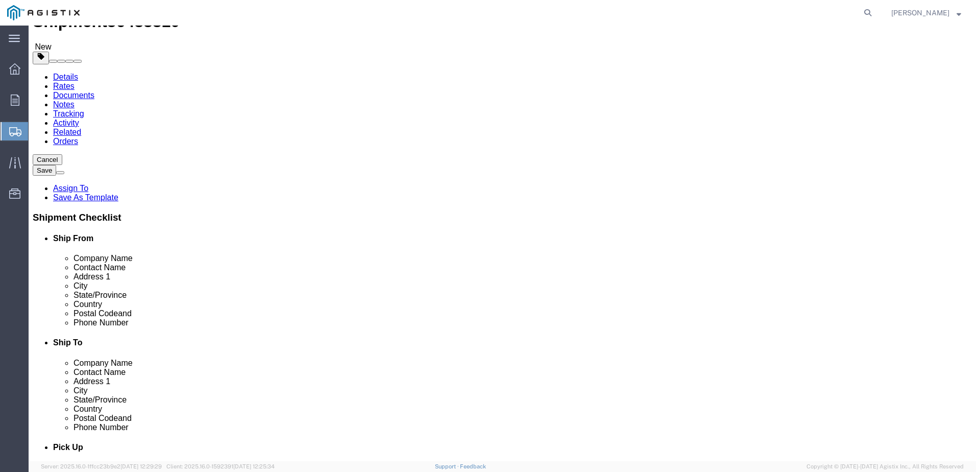
scroll to position [0, 0]
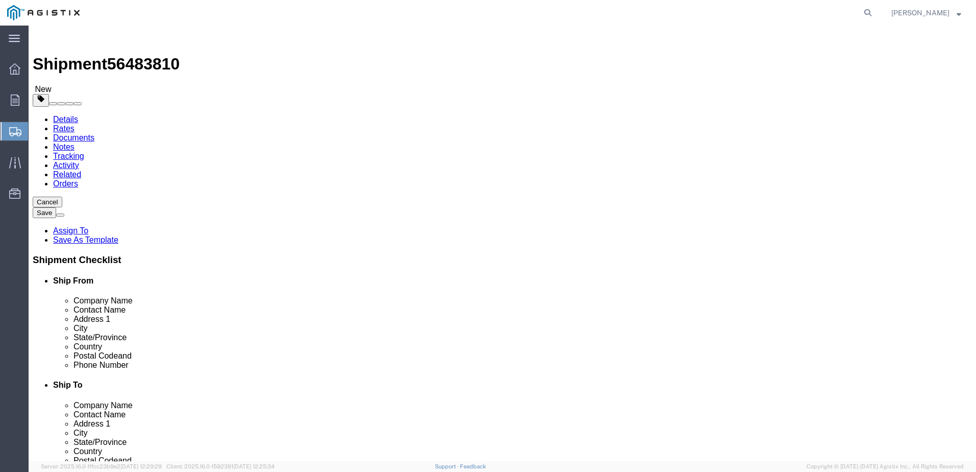
click link "Shipment Information"
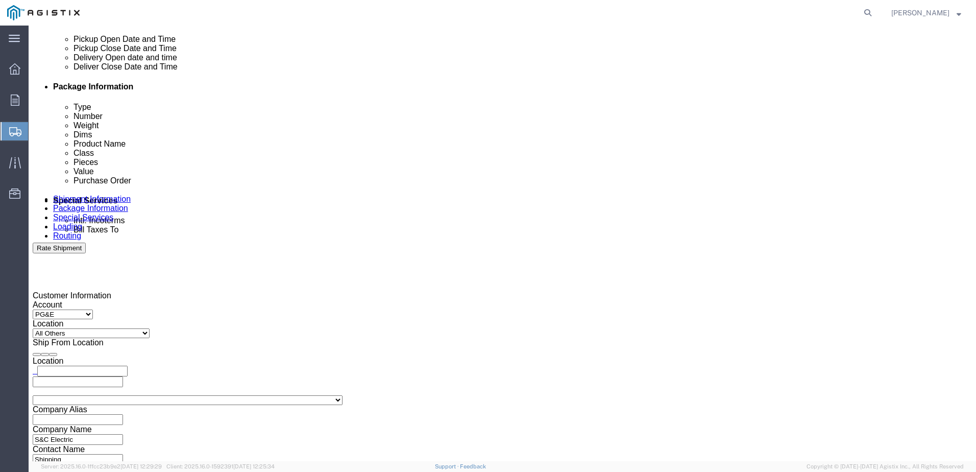
scroll to position [612, 0]
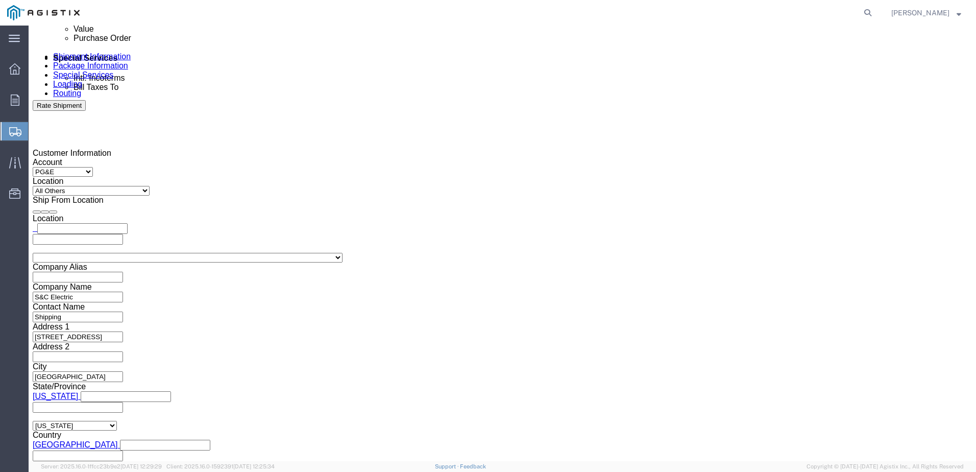
click select "Select Account Type Activity ID Airline Appointment Number ASN Batch Request # …"
select select
click select "Select Account Type Activity ID Airline Appointment Number ASN Batch Request # …"
drag, startPoint x: 407, startPoint y: 261, endPoint x: 351, endPoint y: 261, distance: 56.1
click div "Select Account Type Activity ID Airline Appointment Number ASN Batch Request # …"
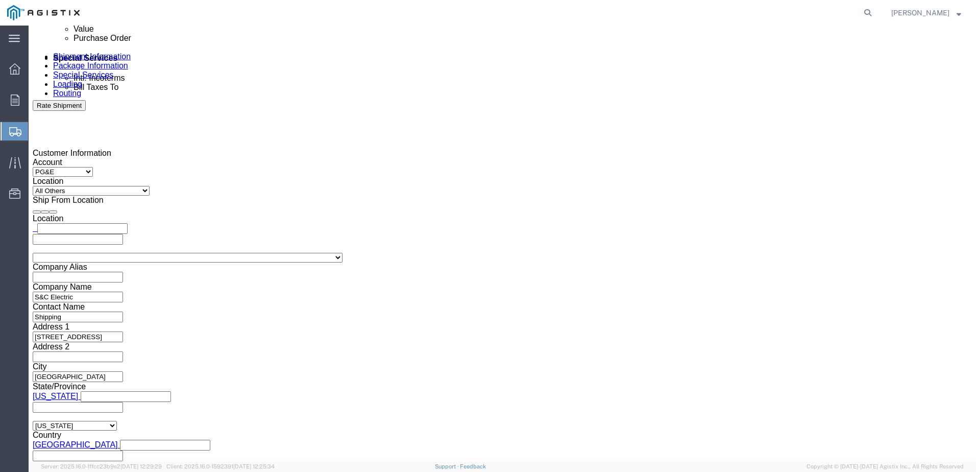
click div "Select Account Type Activity ID Airline Appointment Number ASN Batch Request # …"
